Goal: Information Seeking & Learning: Learn about a topic

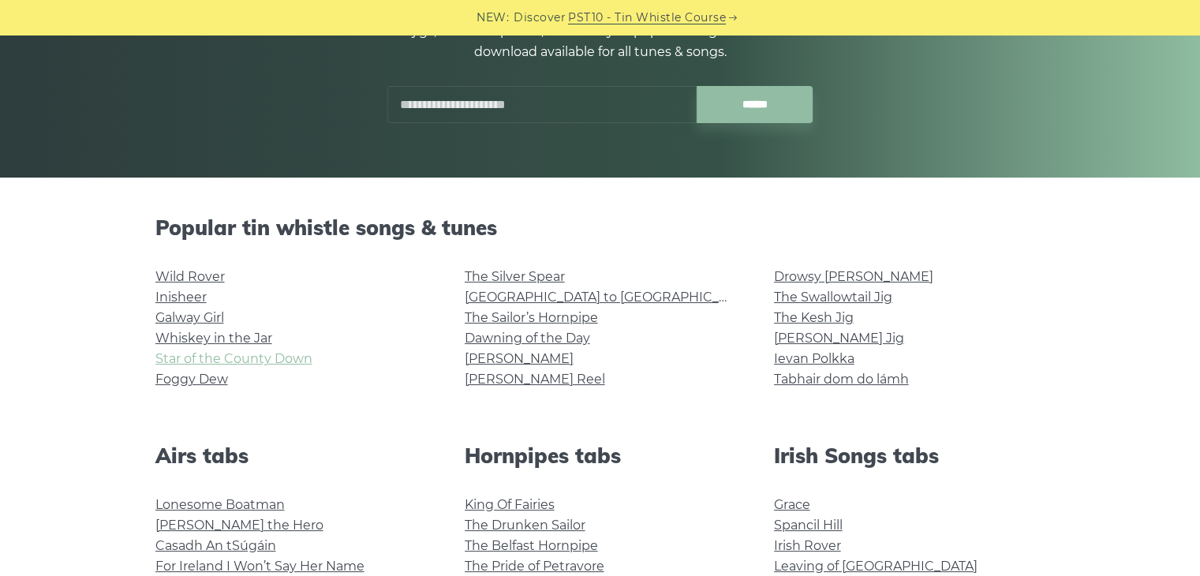
click at [219, 359] on link "Star of the County Down" at bounding box center [233, 358] width 157 height 15
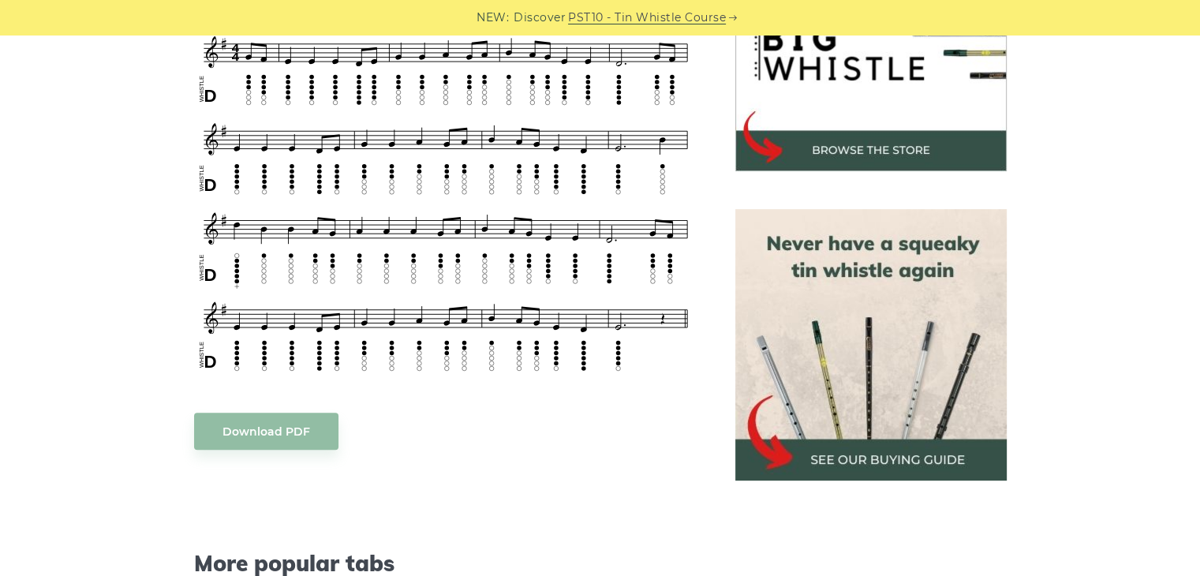
scroll to position [473, 0]
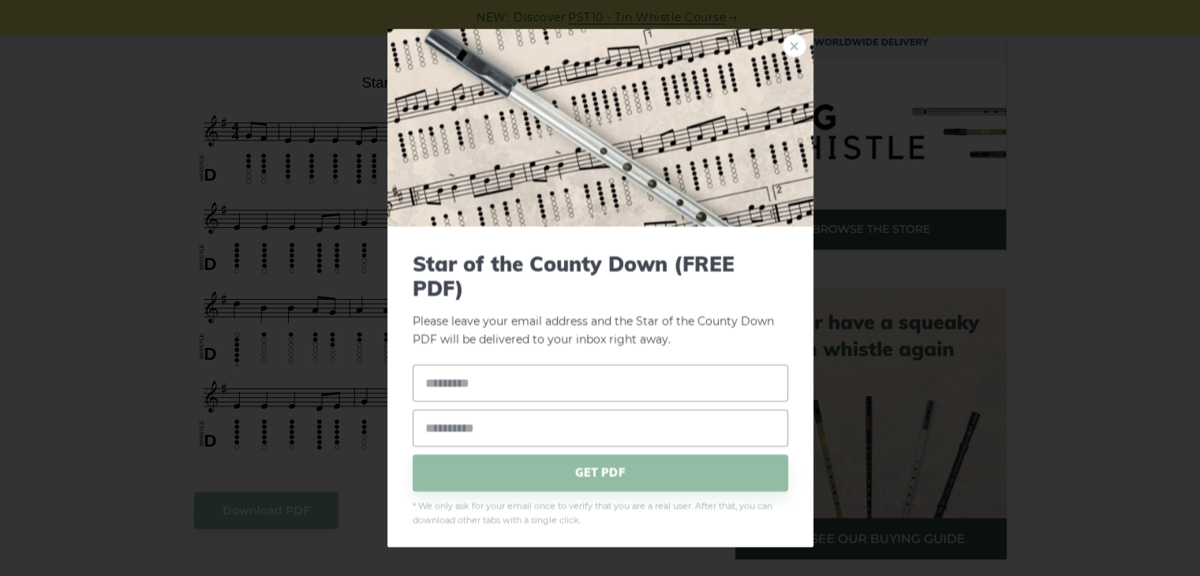
click at [783, 48] on link "×" at bounding box center [795, 46] width 24 height 24
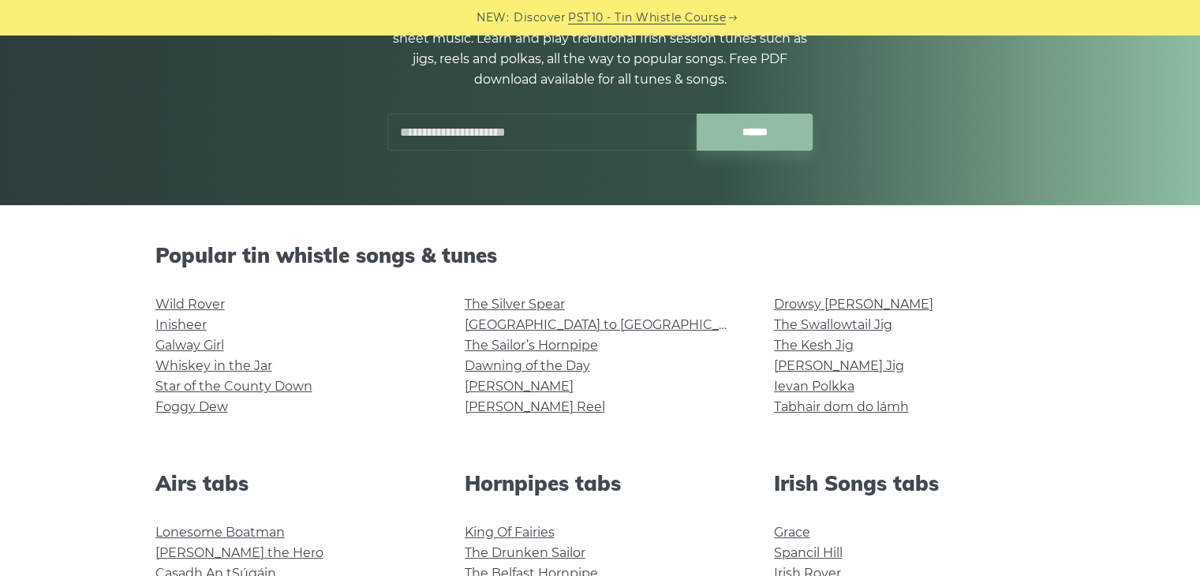
scroll to position [237, 0]
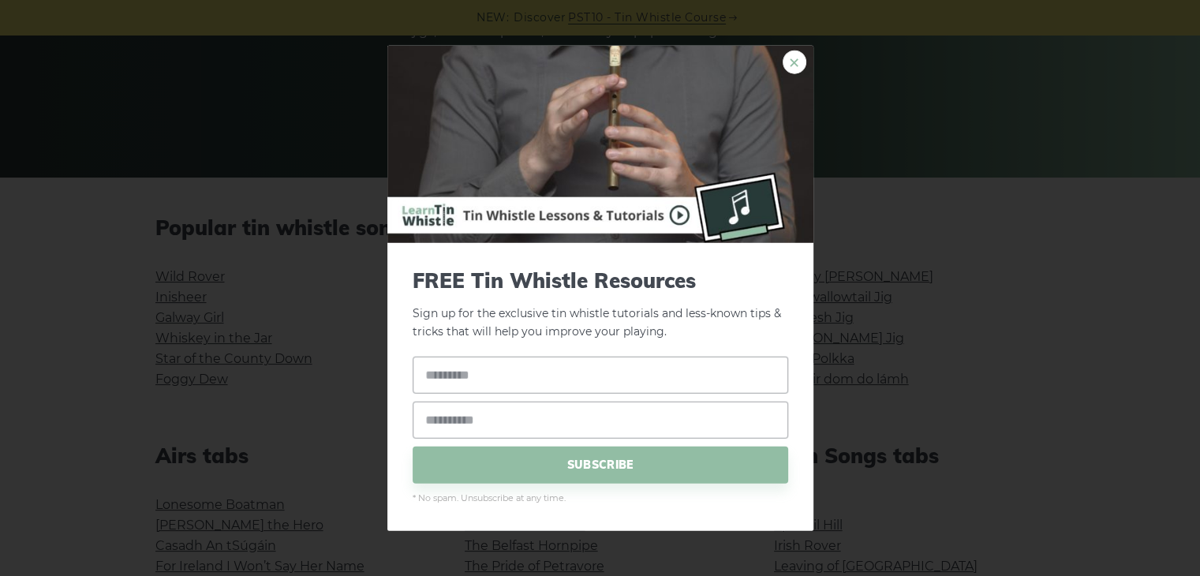
click at [783, 64] on link "×" at bounding box center [795, 62] width 24 height 24
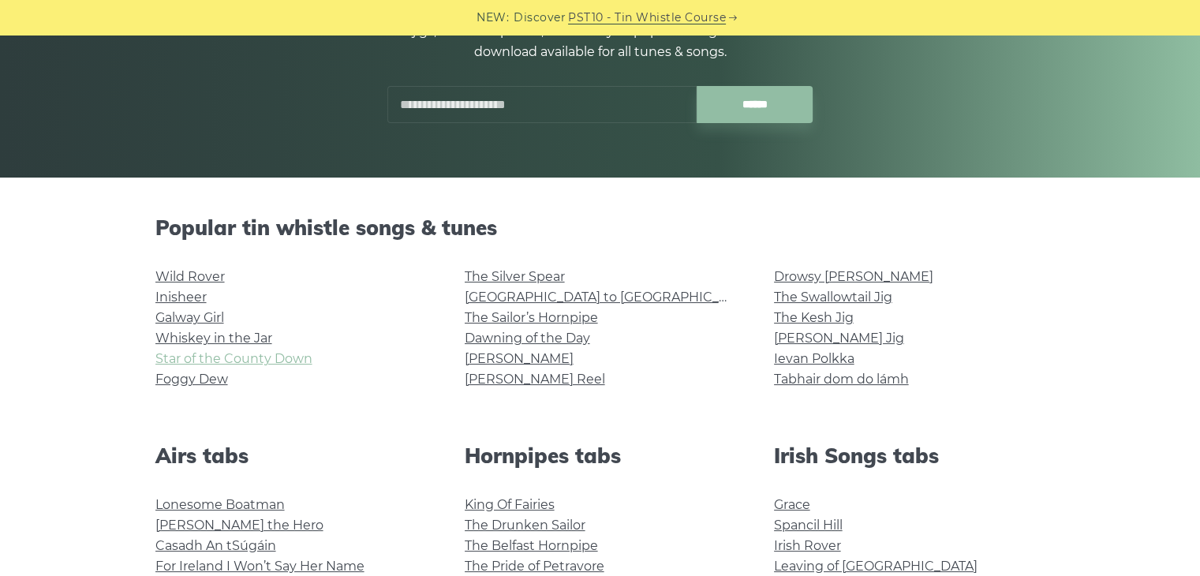
click at [208, 362] on link "Star of the County Down" at bounding box center [233, 358] width 157 height 15
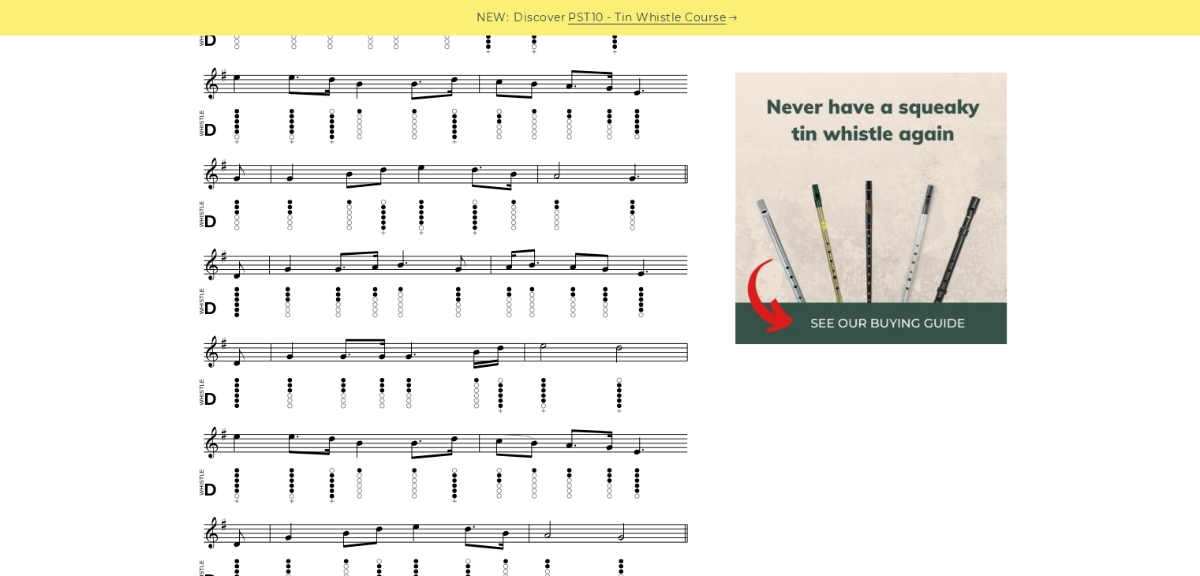
scroll to position [868, 0]
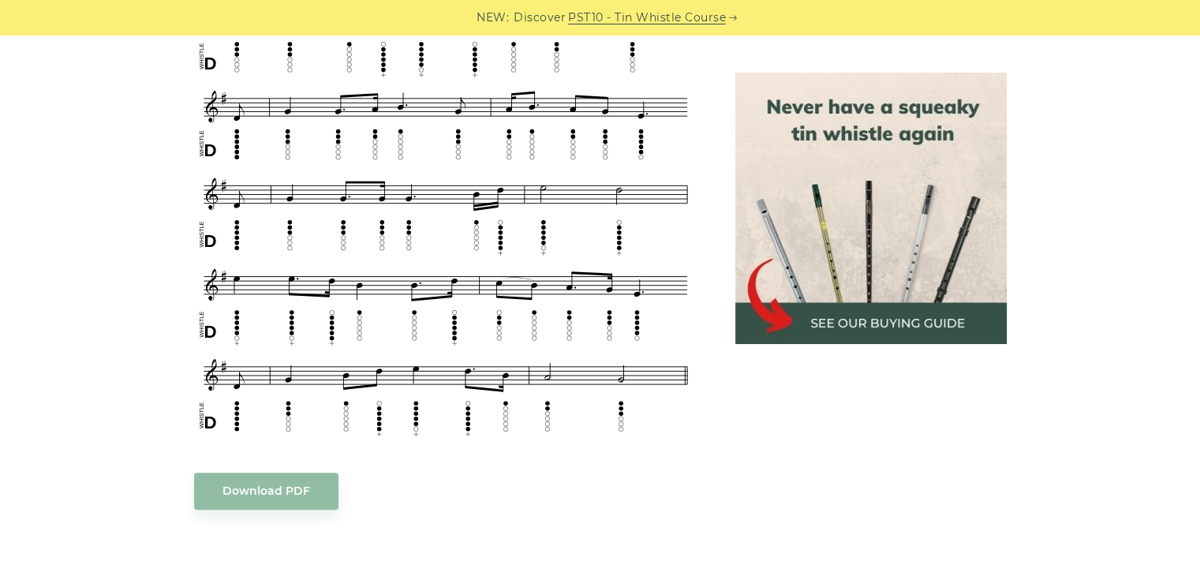
click at [273, 491] on body "NEW: Discover PST10 - Tin Whistle Course Lessons Fingering Charts Tabs & Notes …" at bounding box center [600, 541] width 1200 height 2819
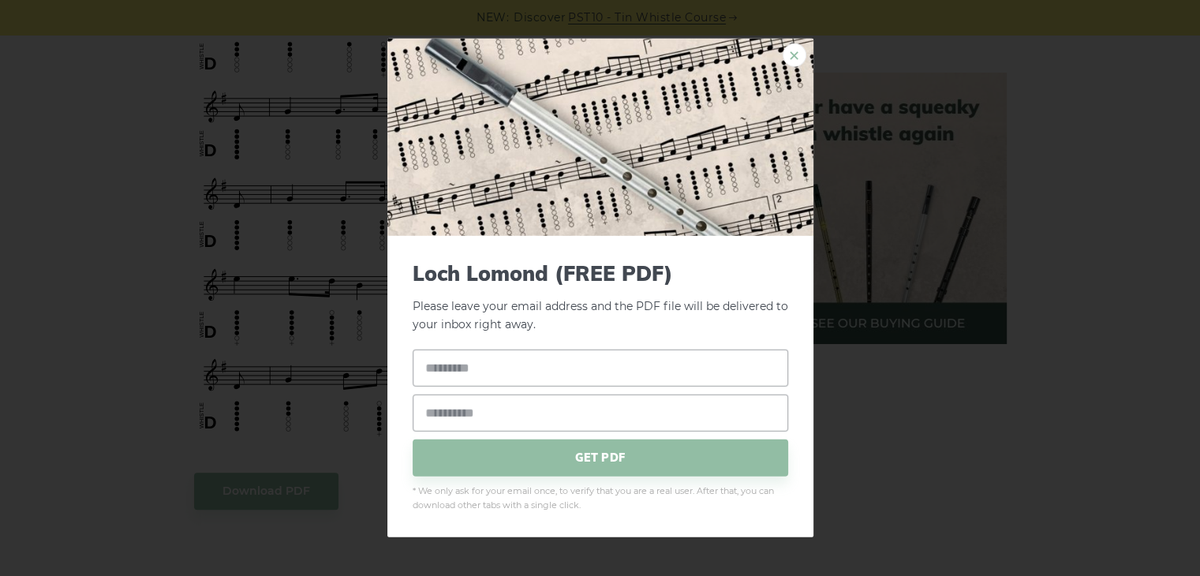
click at [800, 52] on link "×" at bounding box center [795, 55] width 24 height 24
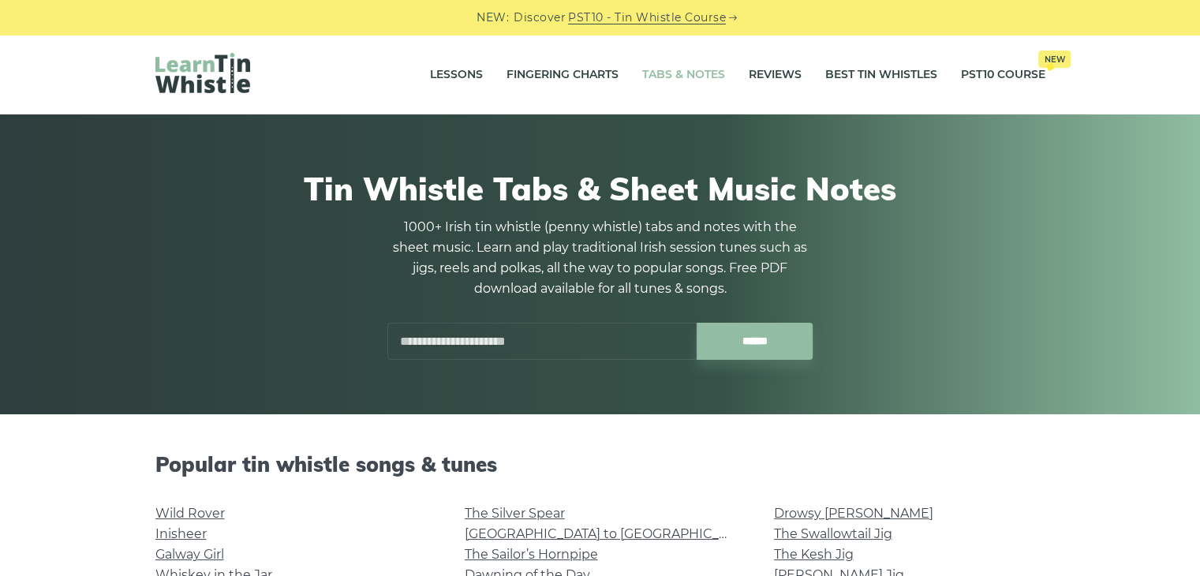
click at [473, 342] on input "text" at bounding box center [541, 341] width 309 height 37
click at [697, 323] on input "******" at bounding box center [755, 341] width 116 height 37
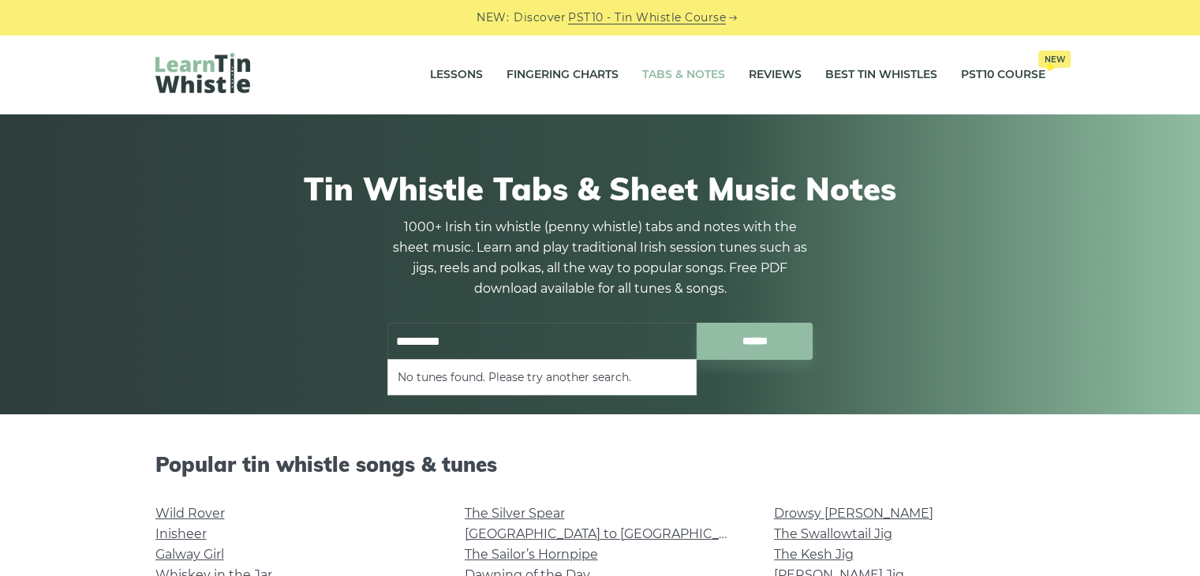
click at [697, 323] on input "******" at bounding box center [755, 341] width 116 height 37
click at [498, 379] on li "Danny Boy" at bounding box center [542, 377] width 289 height 19
type input "*********"
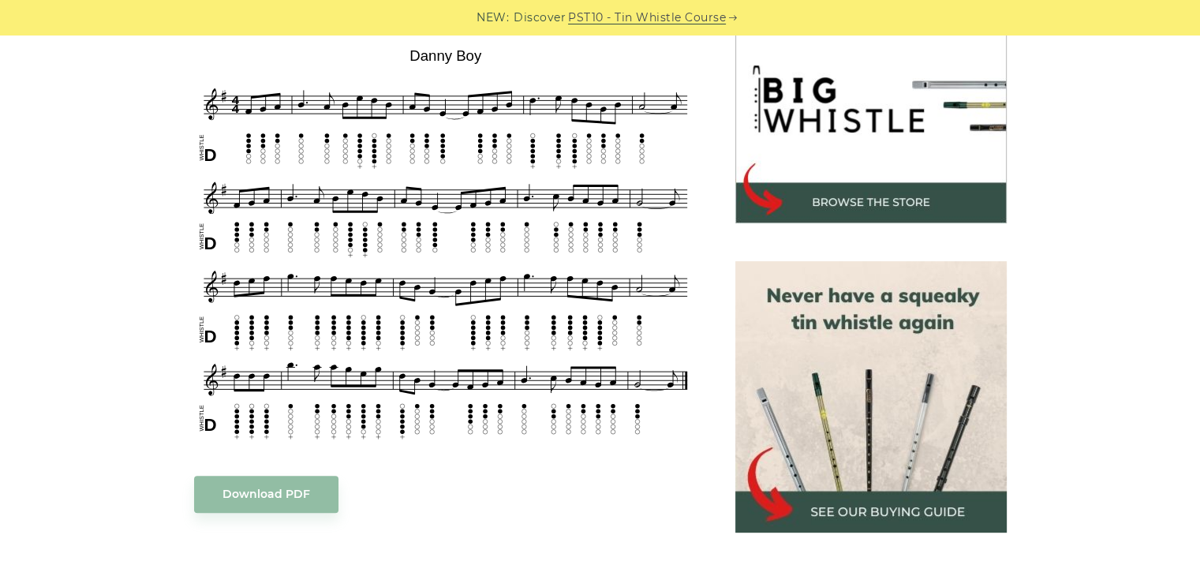
scroll to position [473, 0]
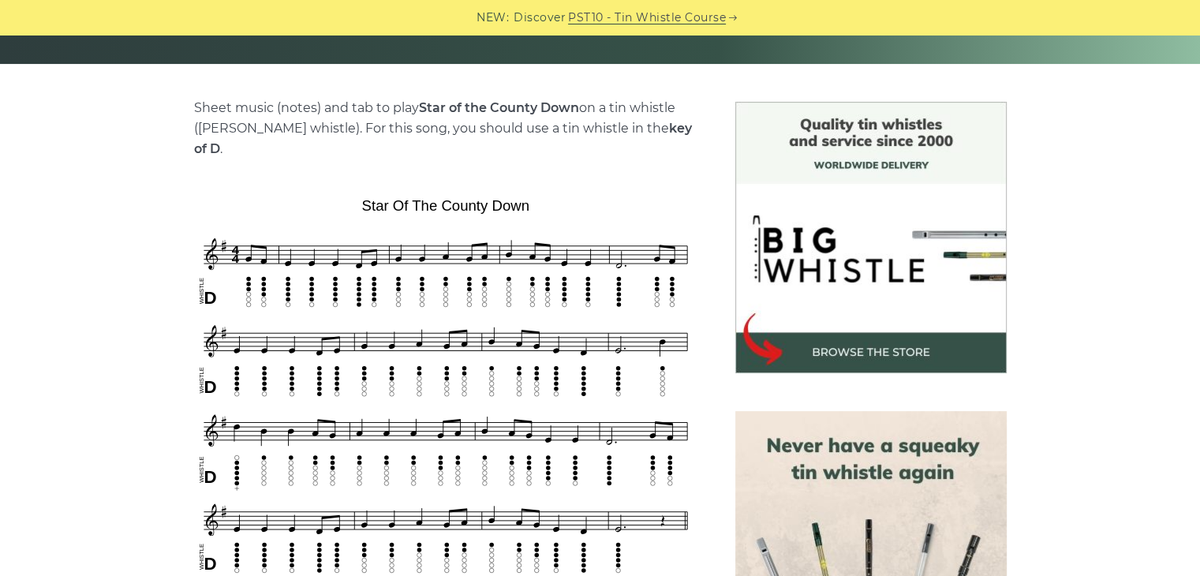
scroll to position [473, 0]
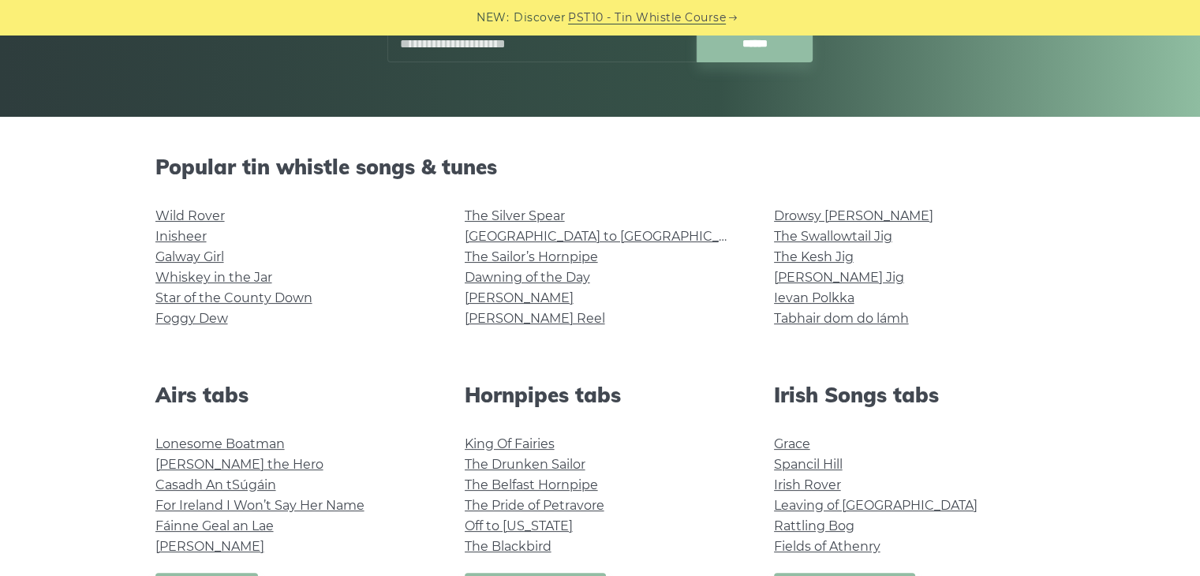
scroll to position [237, 0]
